Goal: Information Seeking & Learning: Learn about a topic

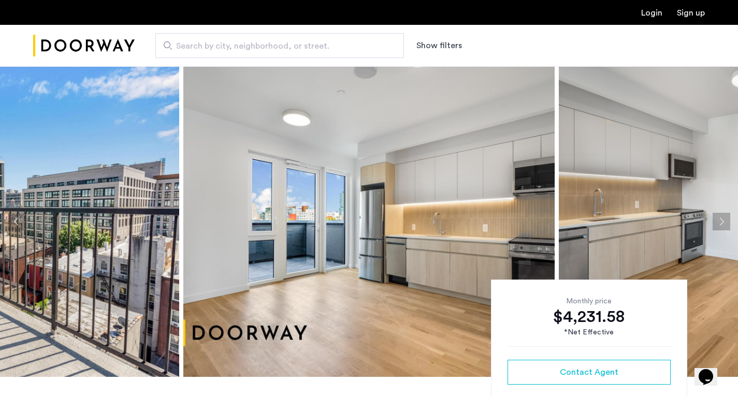
click at [511, 214] on img at bounding box center [368, 221] width 371 height 311
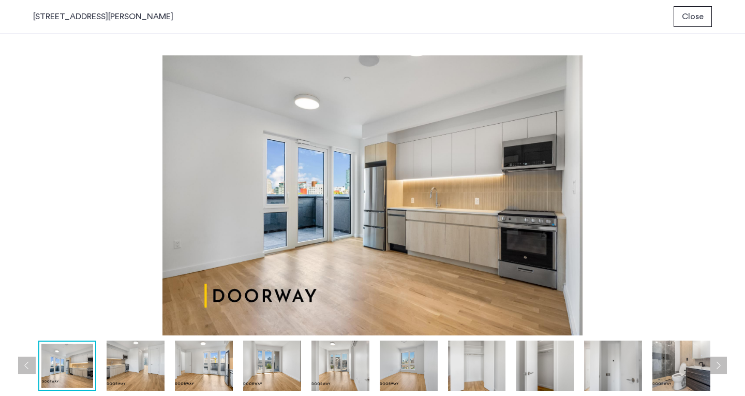
click at [113, 362] on img at bounding box center [136, 366] width 58 height 50
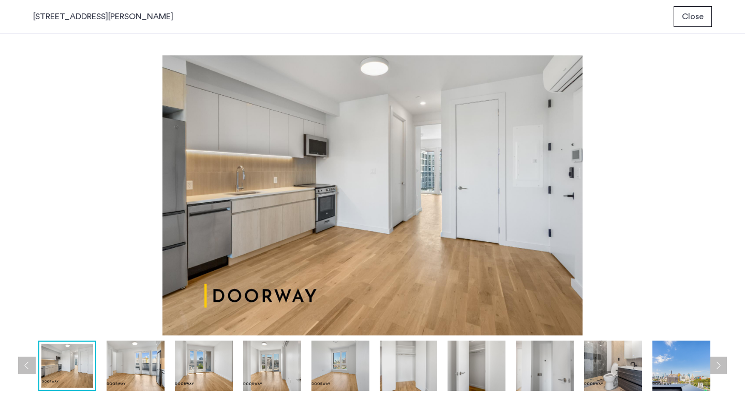
click at [128, 355] on img at bounding box center [136, 366] width 58 height 50
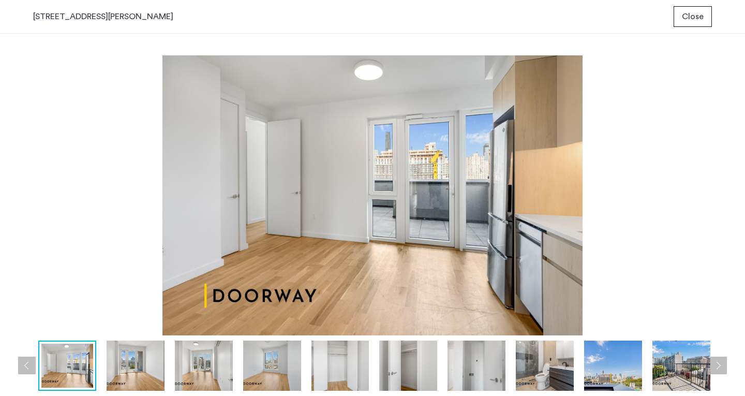
click at [139, 369] on img at bounding box center [136, 366] width 58 height 50
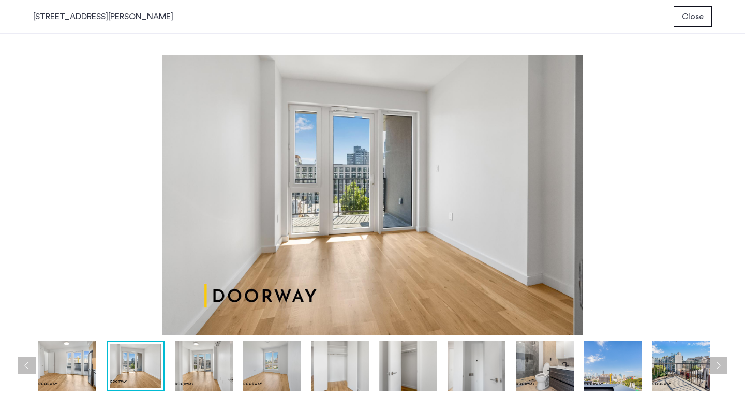
click at [192, 368] on img at bounding box center [204, 366] width 58 height 50
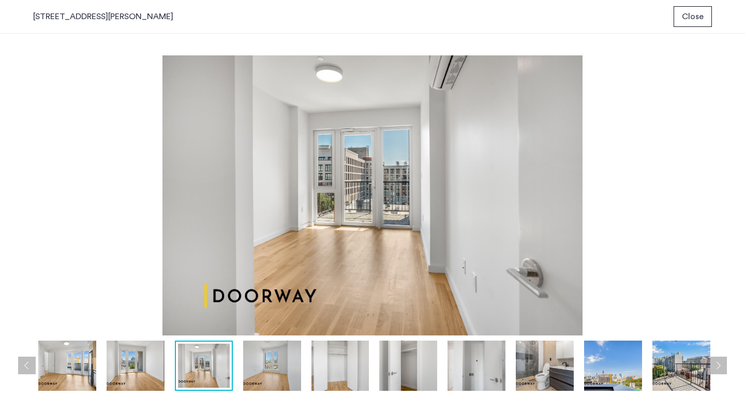
click at [251, 371] on img at bounding box center [272, 366] width 58 height 50
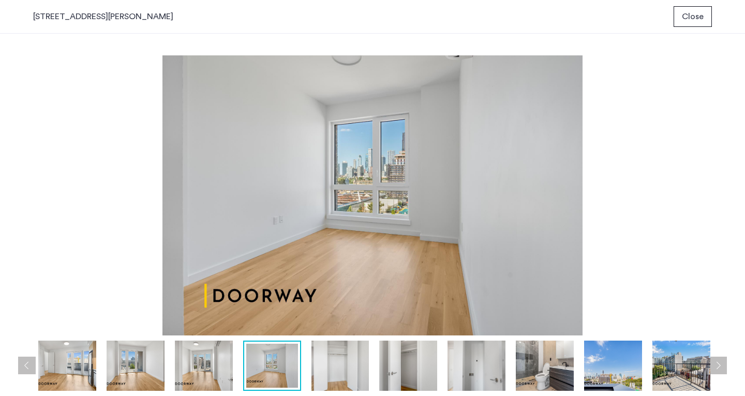
click at [324, 365] on img at bounding box center [341, 366] width 58 height 50
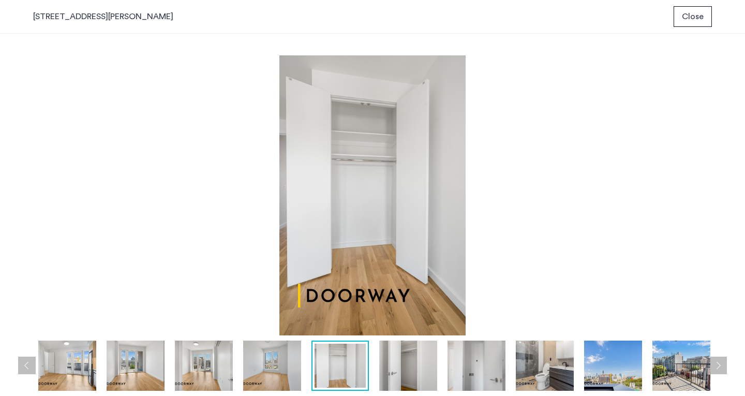
click at [562, 375] on img at bounding box center [545, 366] width 58 height 50
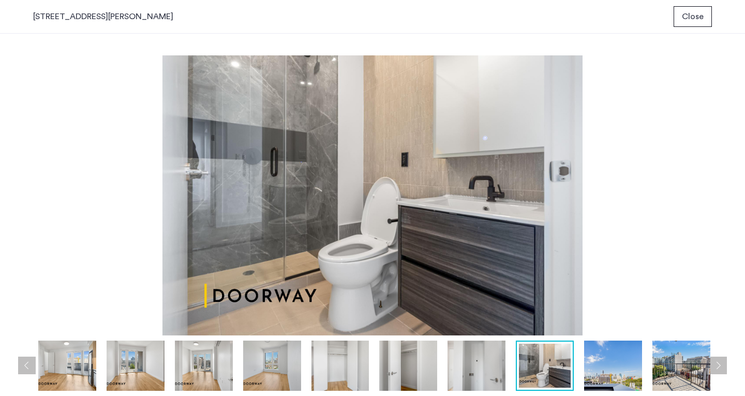
click at [589, 371] on img at bounding box center [613, 366] width 58 height 50
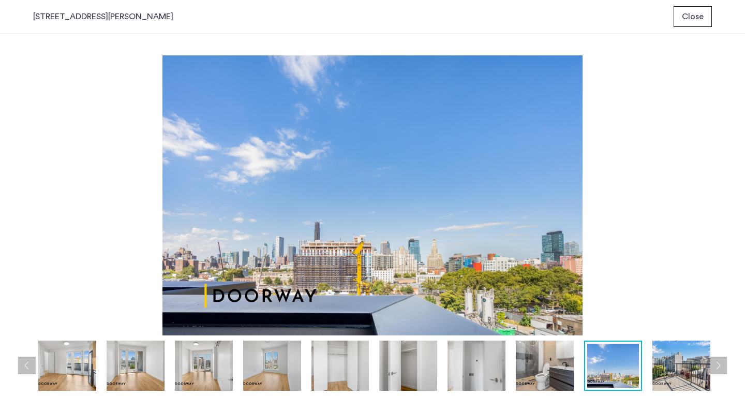
click at [620, 370] on img at bounding box center [614, 366] width 52 height 44
click at [655, 370] on img at bounding box center [682, 366] width 58 height 50
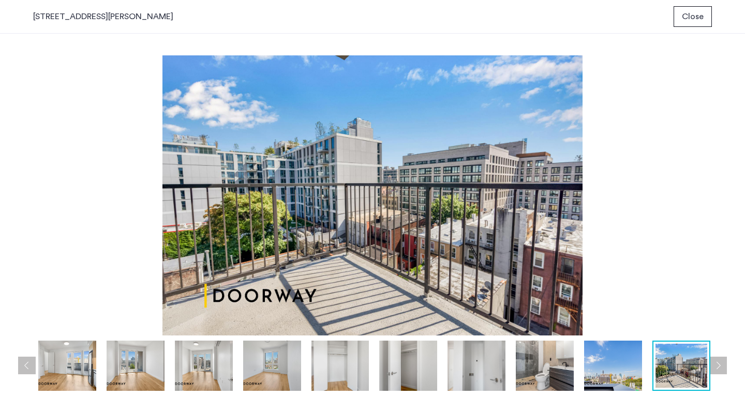
click at [707, 369] on img at bounding box center [682, 366] width 52 height 44
click at [712, 369] on div at bounding box center [307, 366] width 822 height 50
click at [719, 368] on button "Next apartment" at bounding box center [719, 366] width 18 height 18
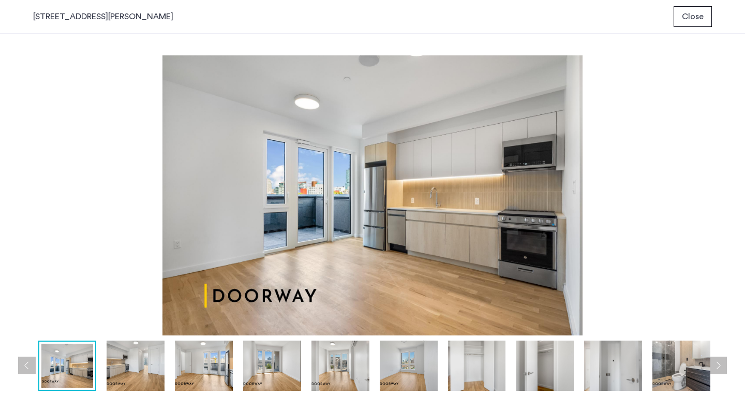
click at [72, 169] on img at bounding box center [372, 195] width 679 height 280
click at [710, 11] on button "Close" at bounding box center [693, 16] width 38 height 21
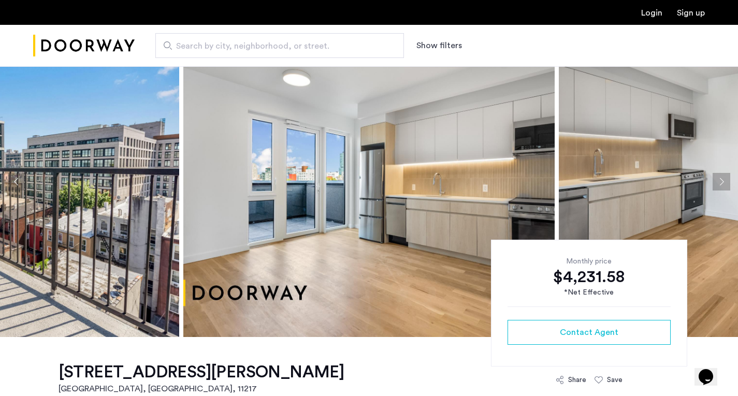
scroll to position [39, 0]
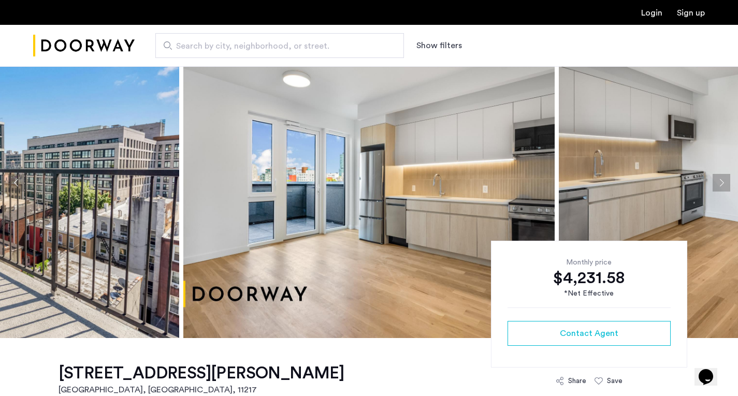
click at [326, 251] on img at bounding box center [368, 182] width 371 height 311
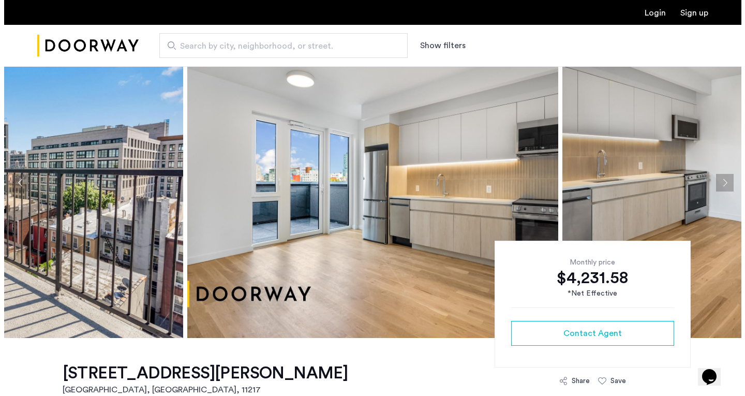
scroll to position [0, 0]
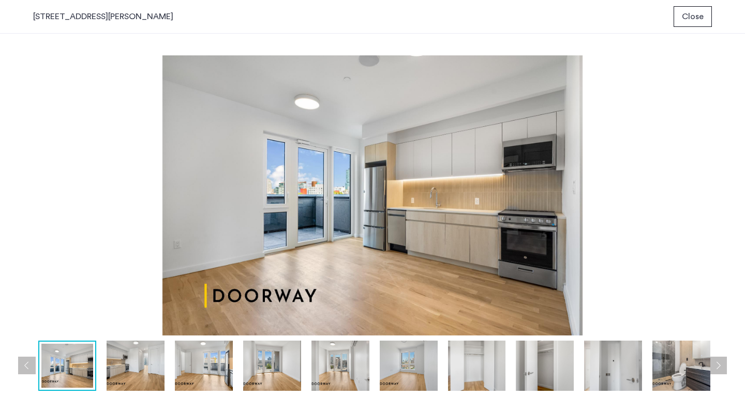
click at [708, 16] on button "Close" at bounding box center [693, 16] width 38 height 21
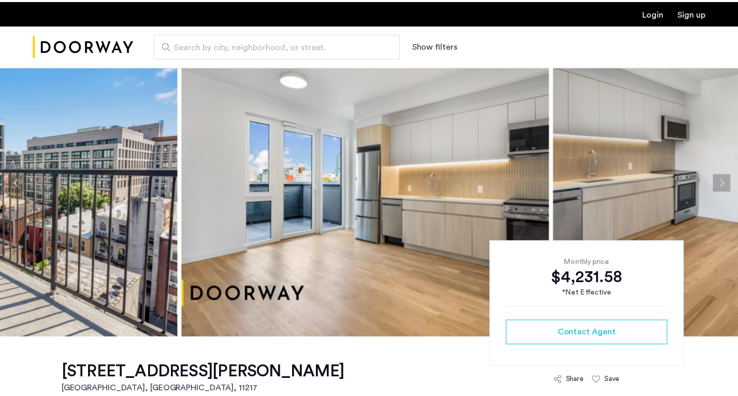
scroll to position [39, 0]
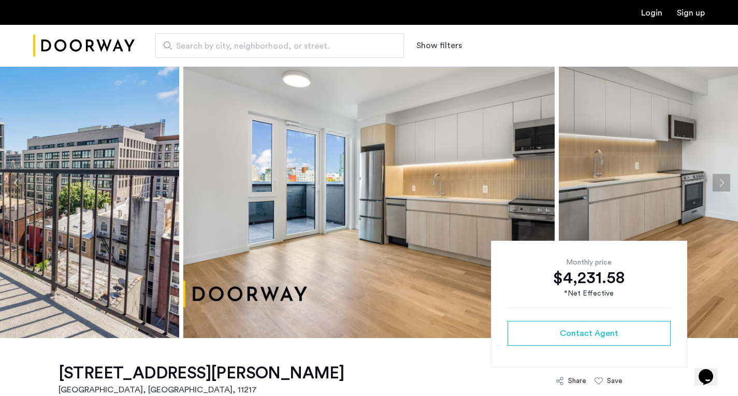
click at [237, 42] on span "Search by city, neighborhood, or street." at bounding box center [275, 46] width 199 height 12
click at [237, 42] on input "Search by city, neighborhood, or street." at bounding box center [279, 45] width 248 height 25
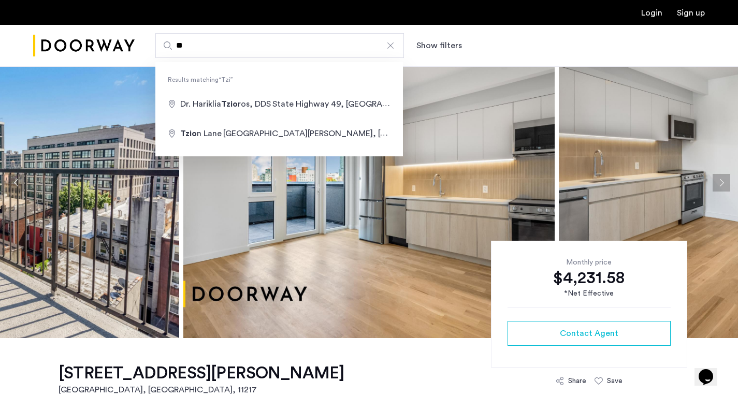
type input "*"
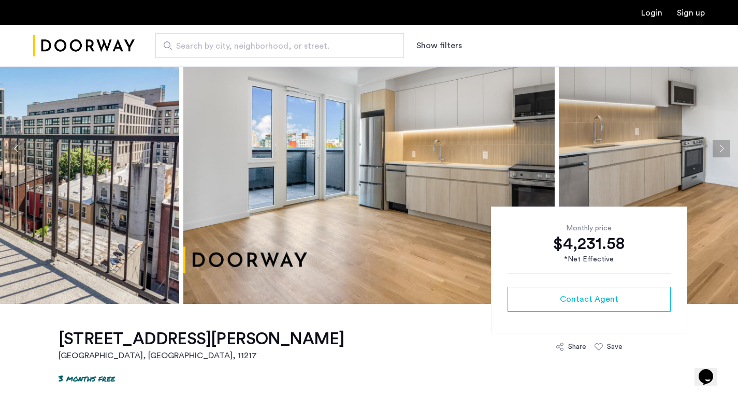
scroll to position [0, 0]
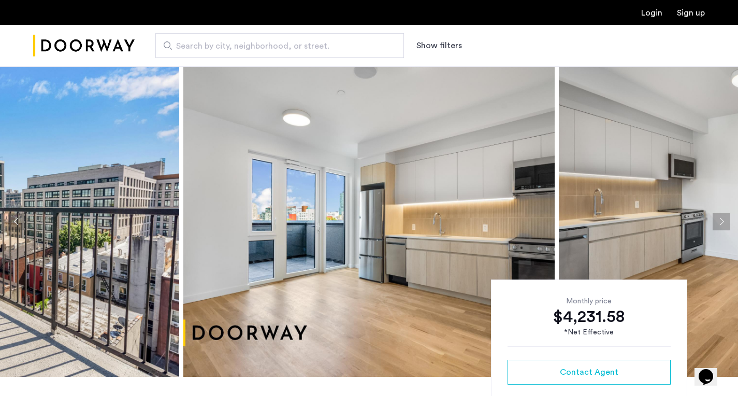
click at [101, 48] on img "Cazamio Logo" at bounding box center [83, 45] width 101 height 39
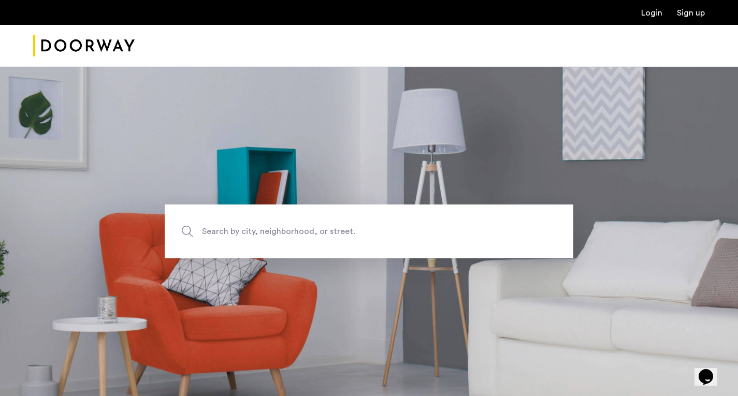
click at [225, 226] on span "Search by city, neighborhood, or street." at bounding box center [345, 231] width 286 height 14
click at [225, 226] on input "Search by city, neighborhood, or street." at bounding box center [369, 231] width 408 height 54
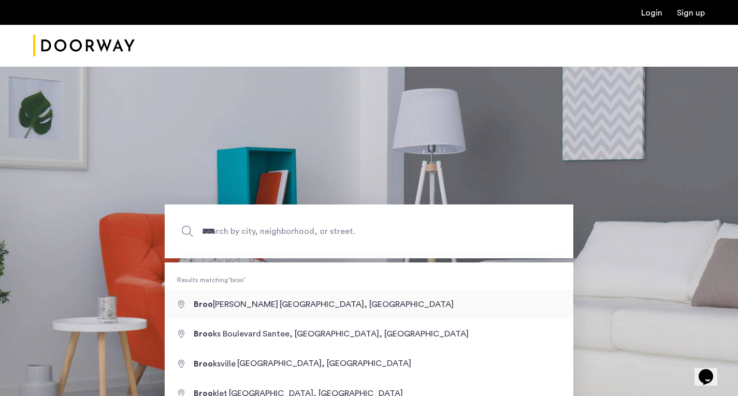
type input "**********"
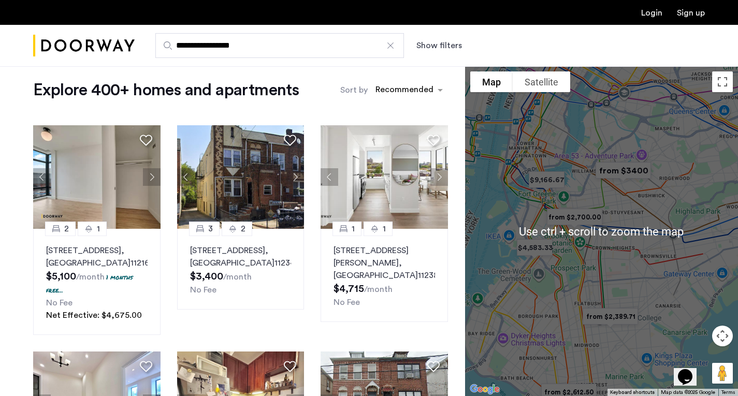
scroll to position [15, 0]
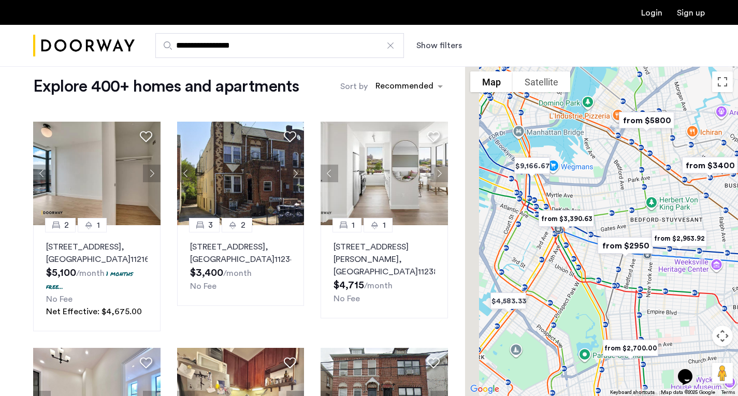
drag, startPoint x: 563, startPoint y: 232, endPoint x: 587, endPoint y: 261, distance: 37.5
click at [587, 261] on div at bounding box center [601, 231] width 273 height 330
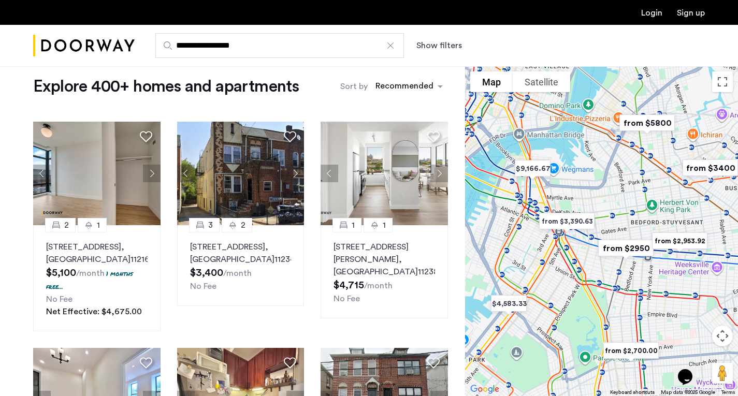
click at [446, 46] on button "Show filters" at bounding box center [439, 45] width 46 height 12
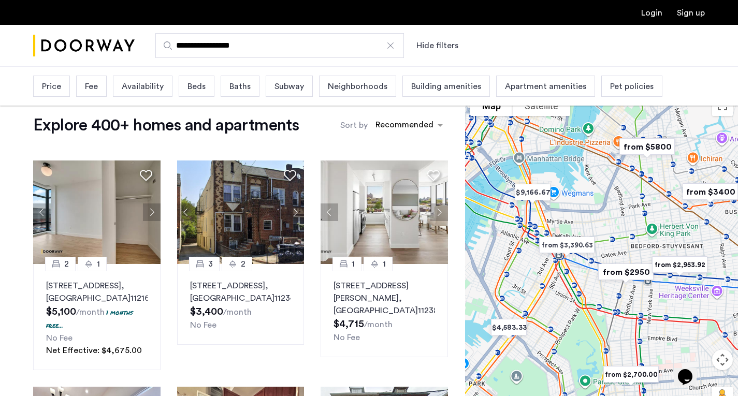
click at [361, 86] on span "Neighborhoods" at bounding box center [358, 86] width 60 height 12
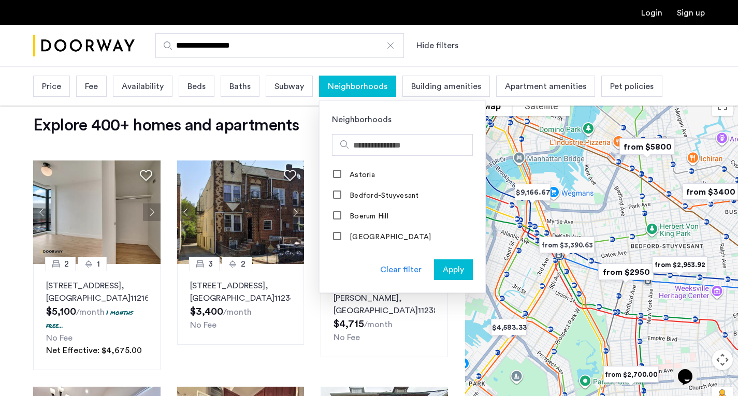
click at [195, 90] on span "Beds" at bounding box center [196, 86] width 18 height 12
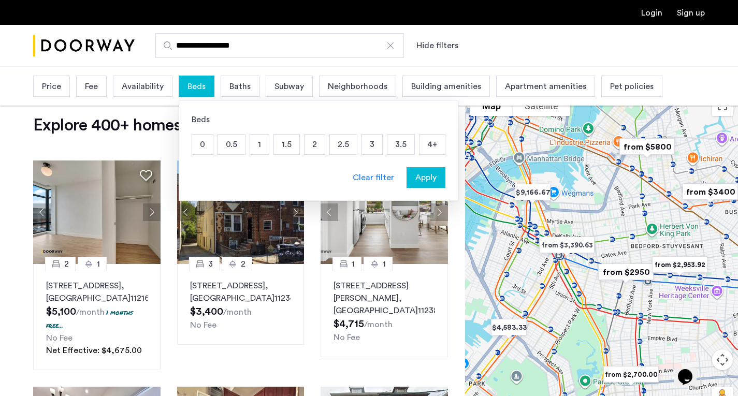
click at [318, 142] on p "2" at bounding box center [314, 145] width 20 height 20
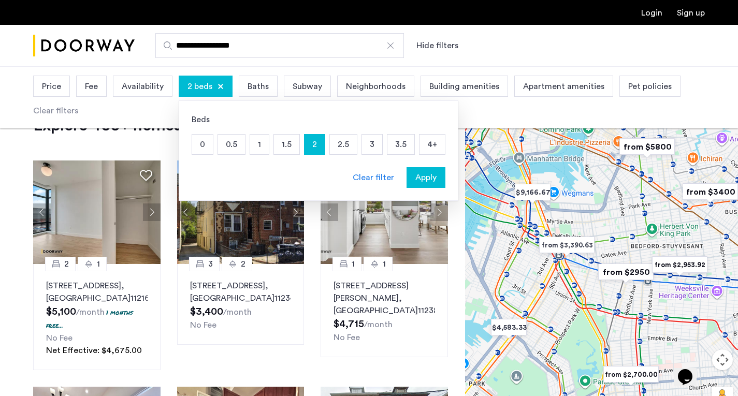
click at [415, 177] on span "Apply" at bounding box center [425, 177] width 21 height 12
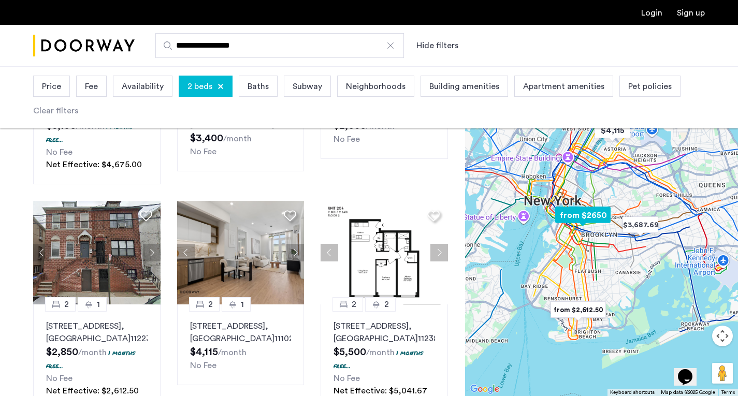
scroll to position [225, 0]
